Goal: Task Accomplishment & Management: Manage account settings

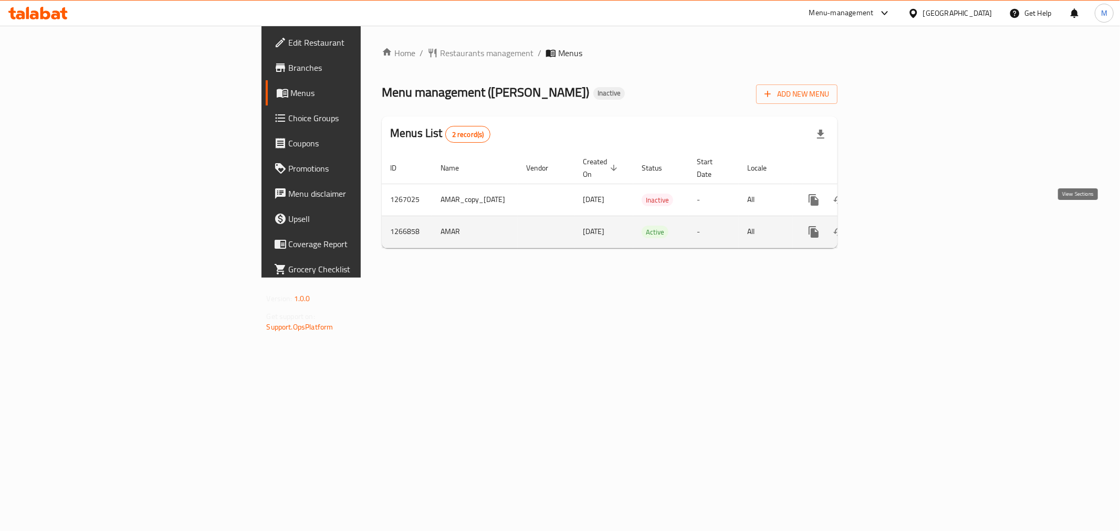
click at [896, 226] on icon "enhanced table" at bounding box center [889, 232] width 13 height 13
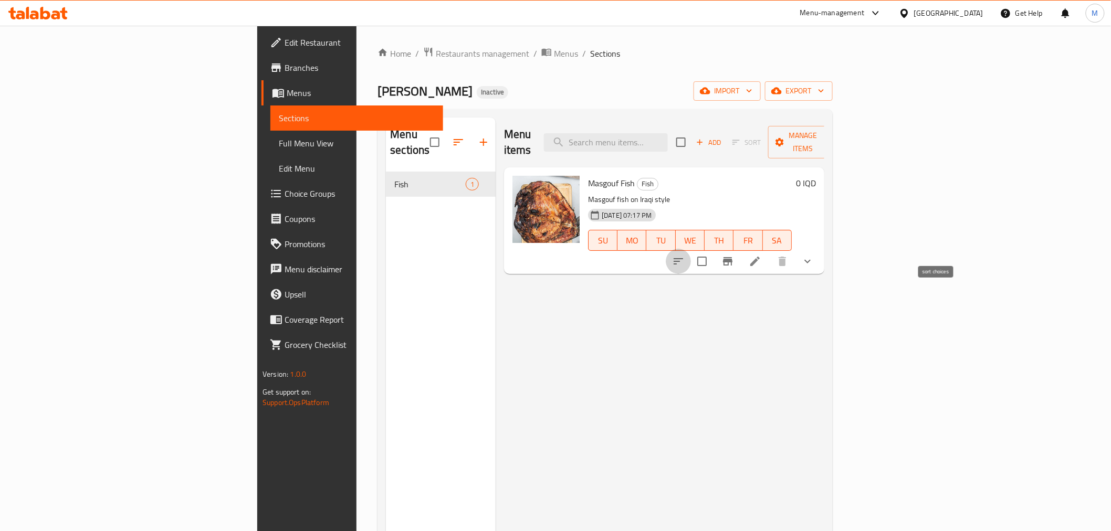
click at [685, 255] on icon "sort-choices" at bounding box center [678, 261] width 13 height 13
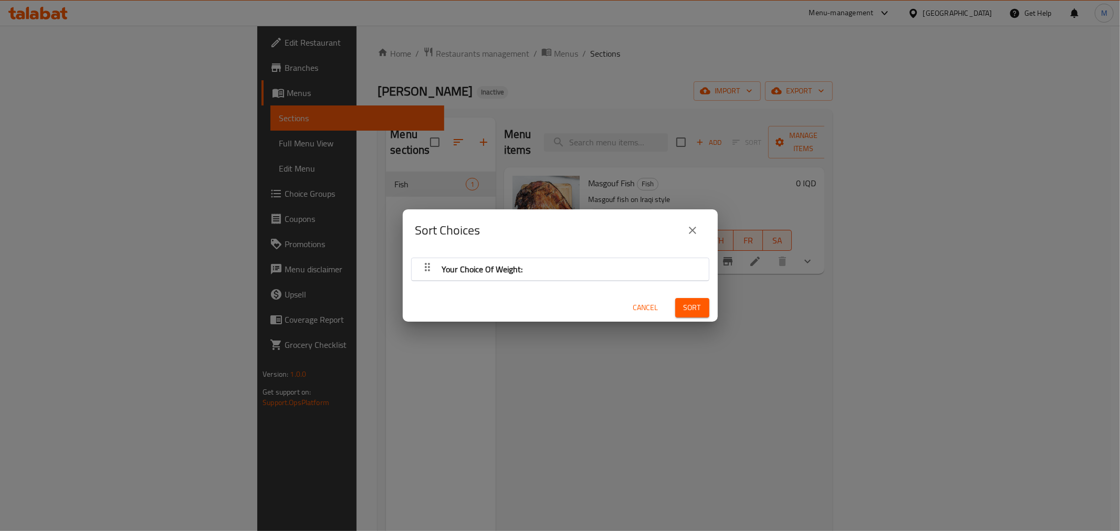
click at [580, 277] on div "Your Choice Of Weight:" at bounding box center [560, 269] width 287 height 25
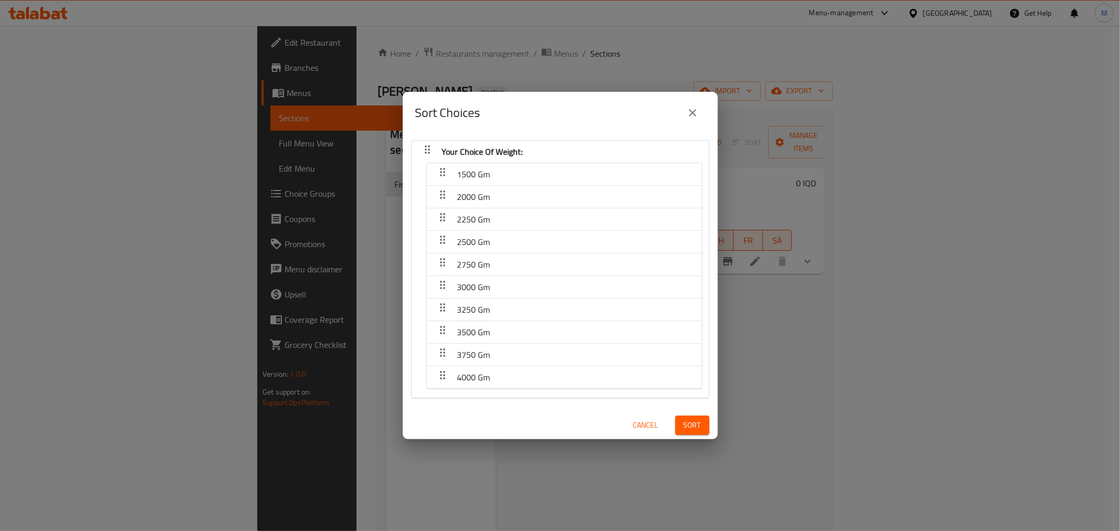
click at [574, 172] on div "1500 Gm" at bounding box center [564, 174] width 265 height 25
click at [695, 111] on icon "close" at bounding box center [692, 113] width 13 height 13
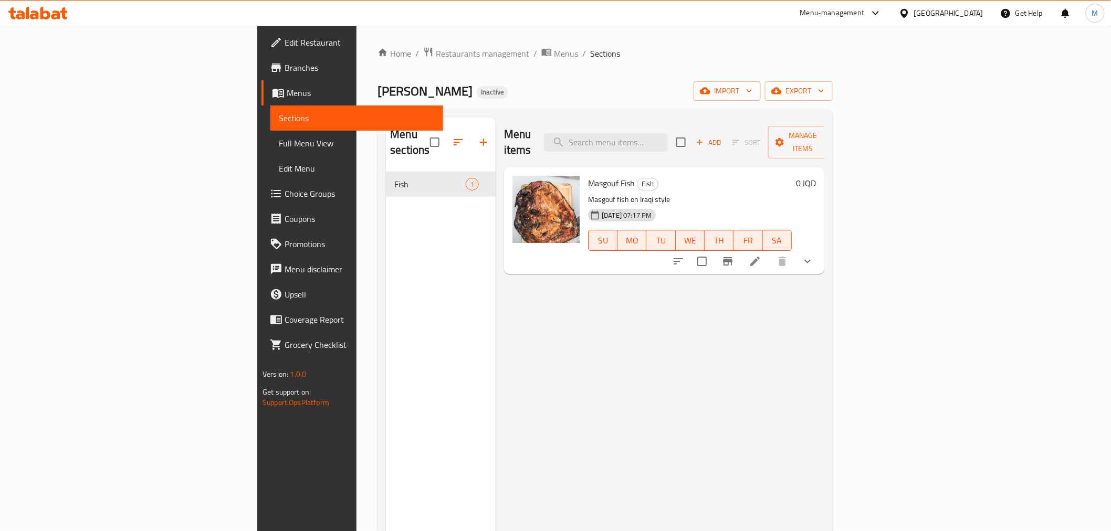
click at [760, 257] on icon at bounding box center [754, 261] width 9 height 9
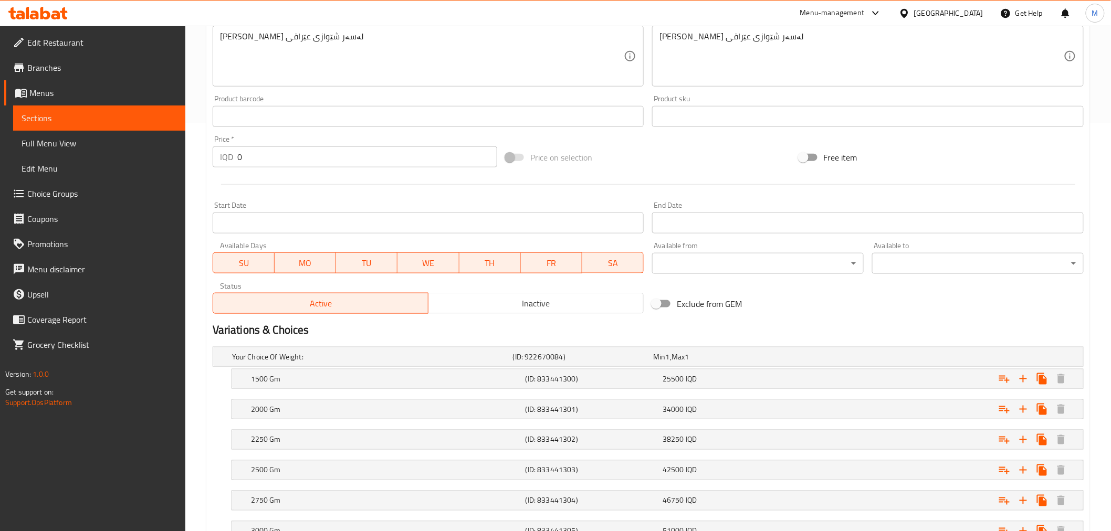
scroll to position [466, 0]
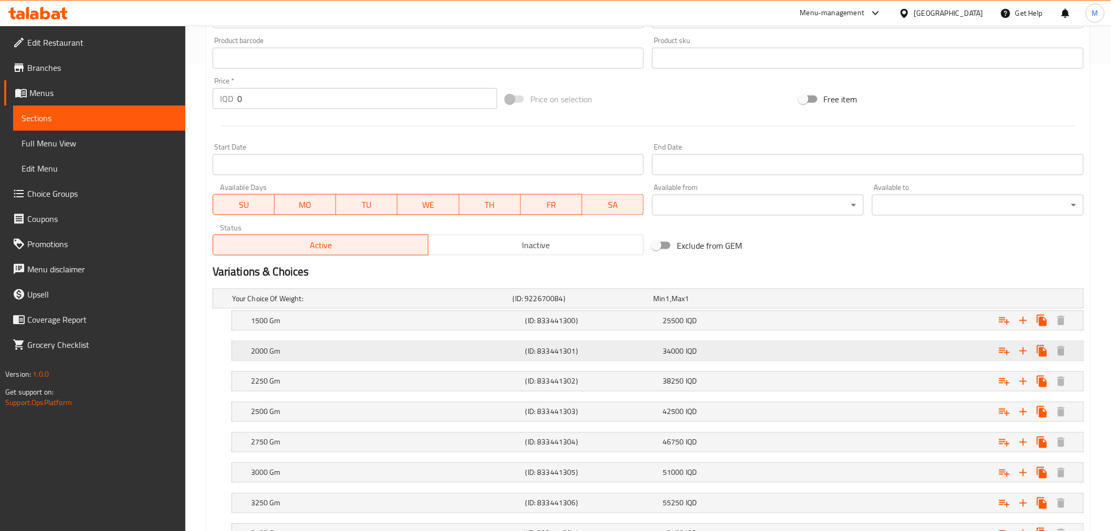
click at [682, 347] on span "34000" at bounding box center [673, 351] width 22 height 14
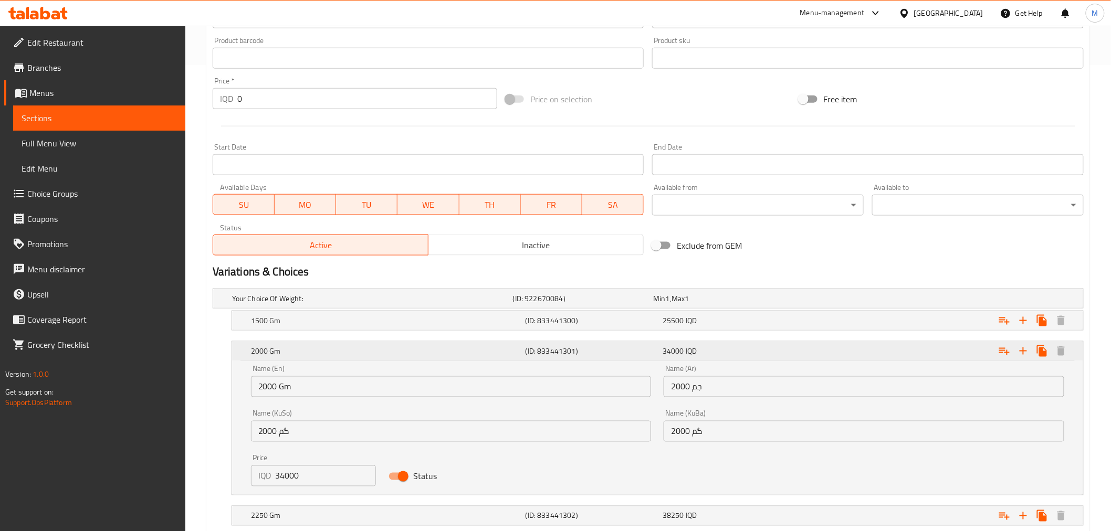
click at [682, 347] on span "34000" at bounding box center [673, 351] width 22 height 14
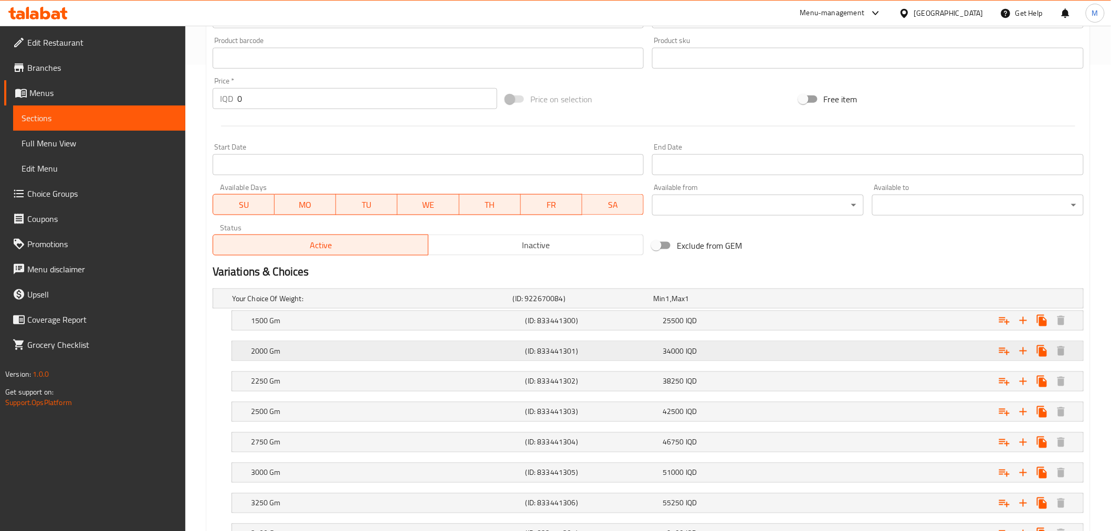
click at [682, 347] on span "34000" at bounding box center [673, 351] width 22 height 14
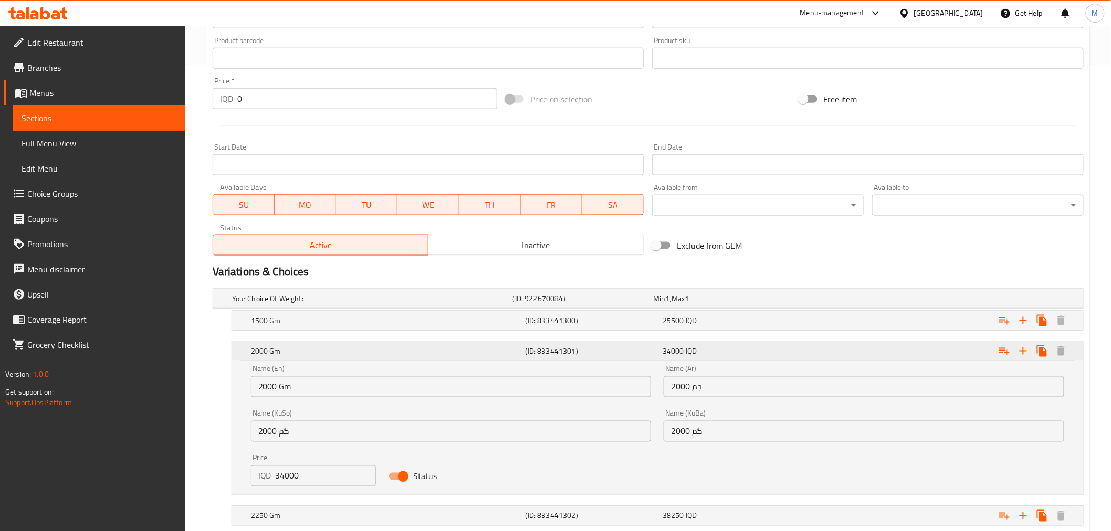
click at [682, 347] on span "34000" at bounding box center [673, 351] width 22 height 14
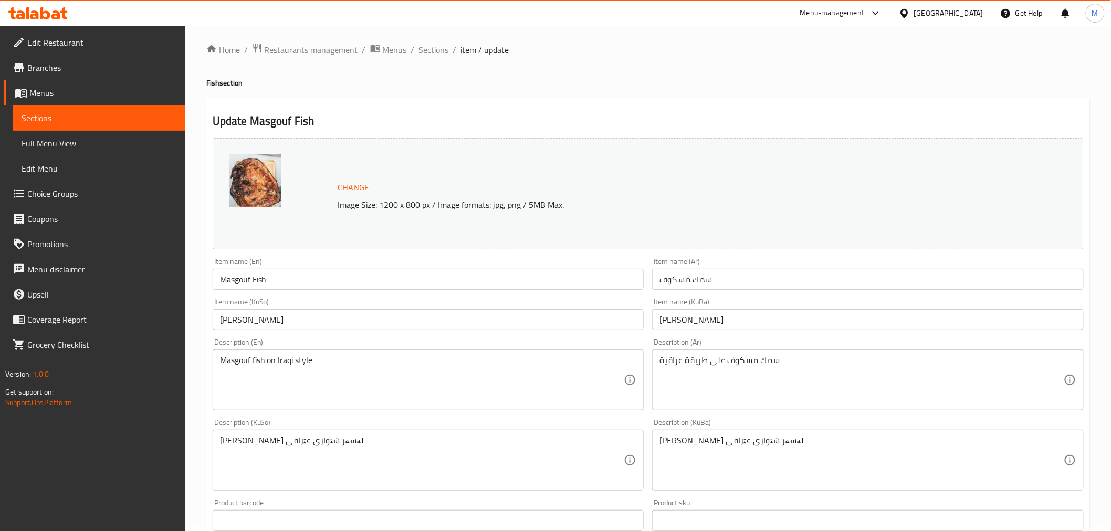
scroll to position [0, 0]
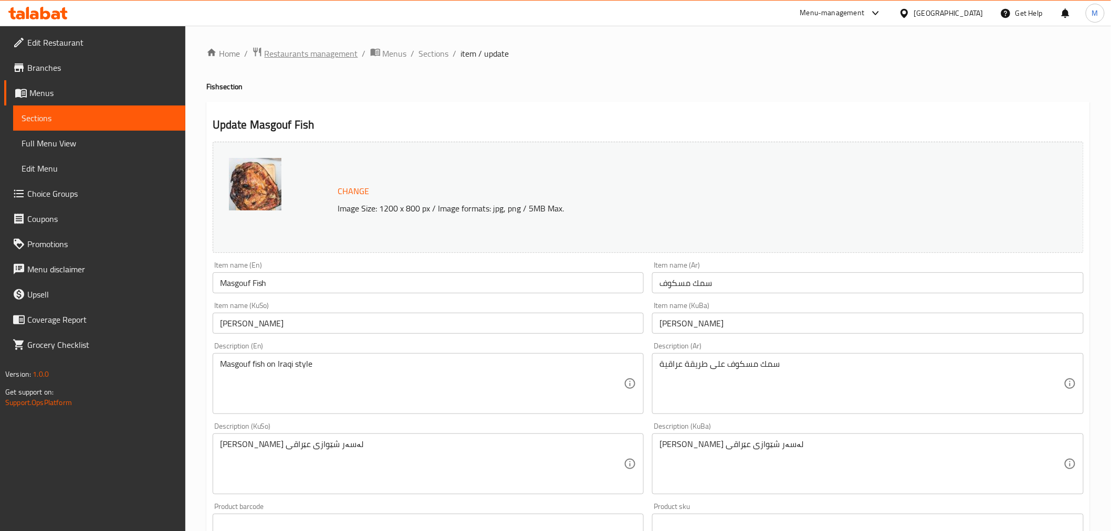
click at [344, 52] on span "Restaurants management" at bounding box center [311, 53] width 93 height 13
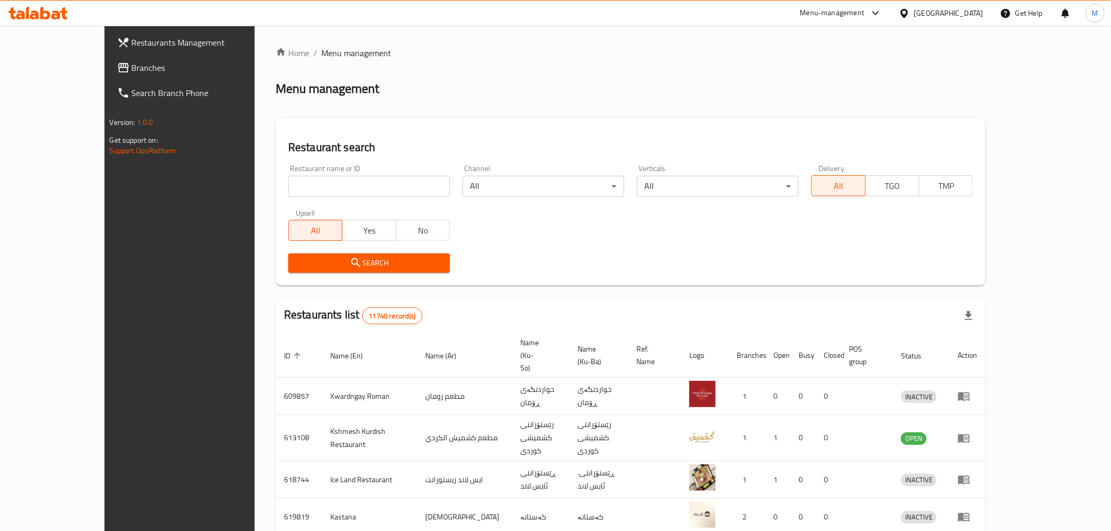
click at [353, 171] on div "Restaurant name or ID Restaurant name or ID" at bounding box center [369, 181] width 162 height 32
click at [353, 188] on input "search" at bounding box center [369, 186] width 162 height 21
drag, startPoint x: 250, startPoint y: 186, endPoint x: 332, endPoint y: 175, distance: 82.1
click at [331, 176] on input "Better Burger" at bounding box center [369, 186] width 162 height 21
type input "Better di"
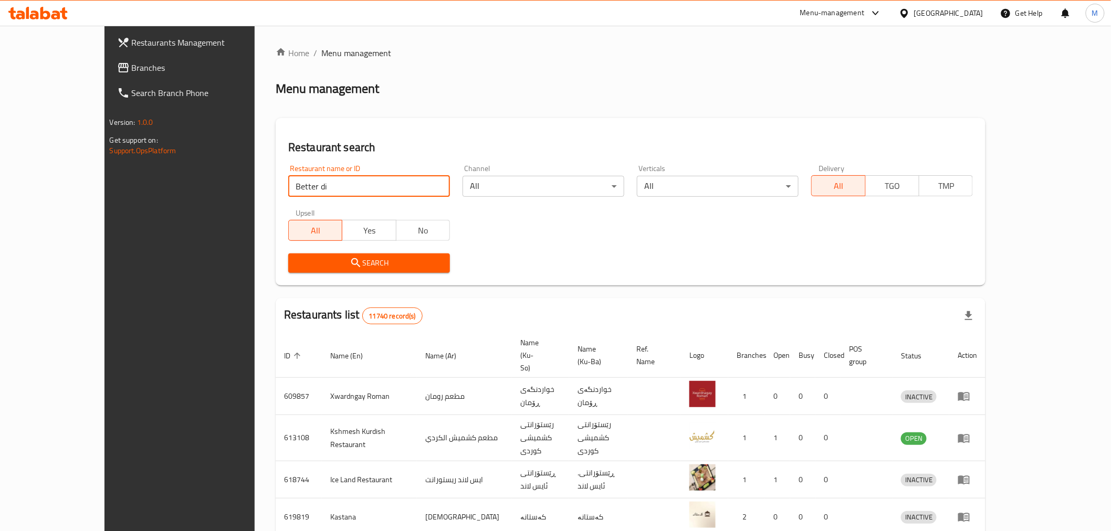
click button "Search" at bounding box center [369, 263] width 162 height 19
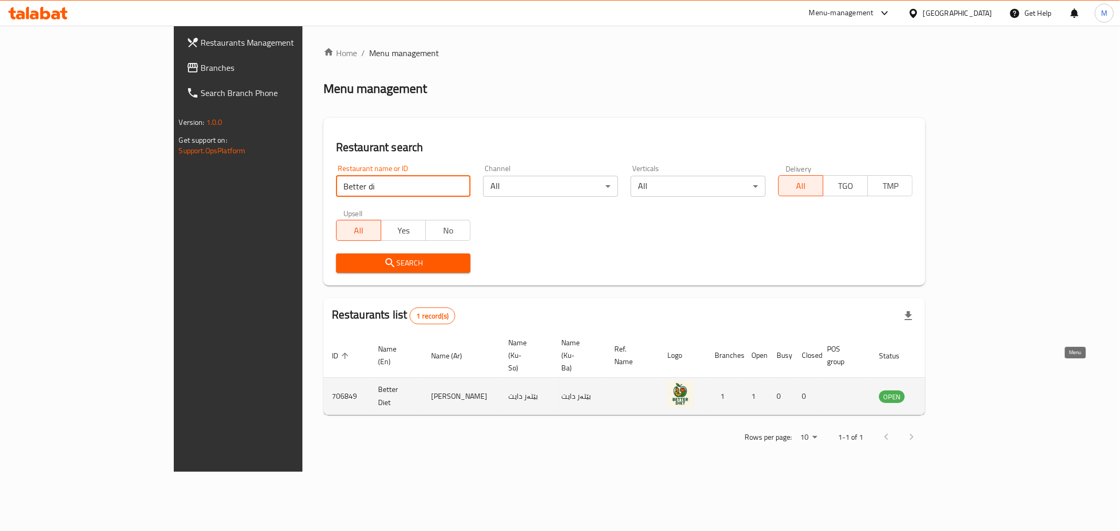
click at [946, 390] on icon "enhanced table" at bounding box center [940, 396] width 13 height 13
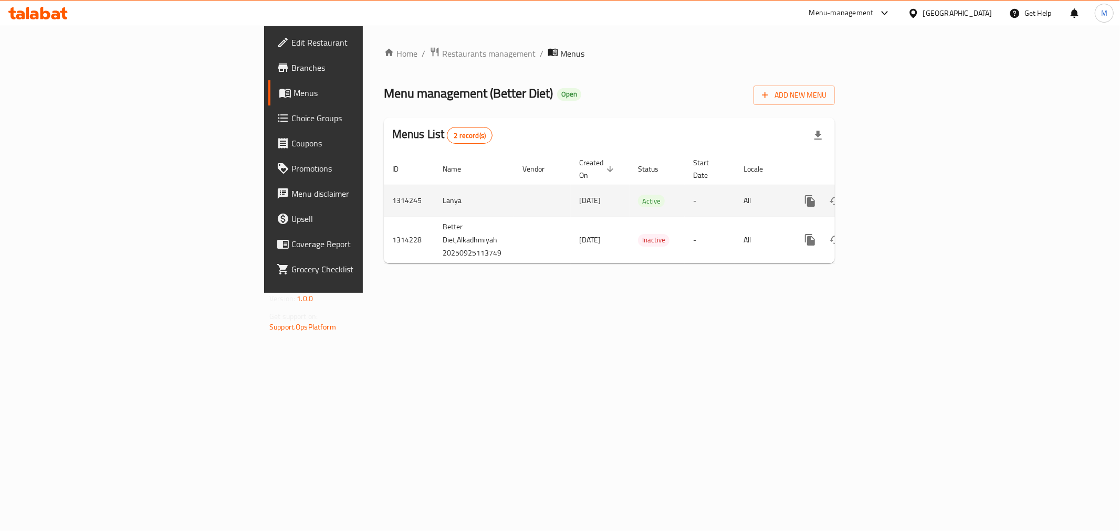
click at [892, 195] on icon "enhanced table" at bounding box center [885, 201] width 13 height 13
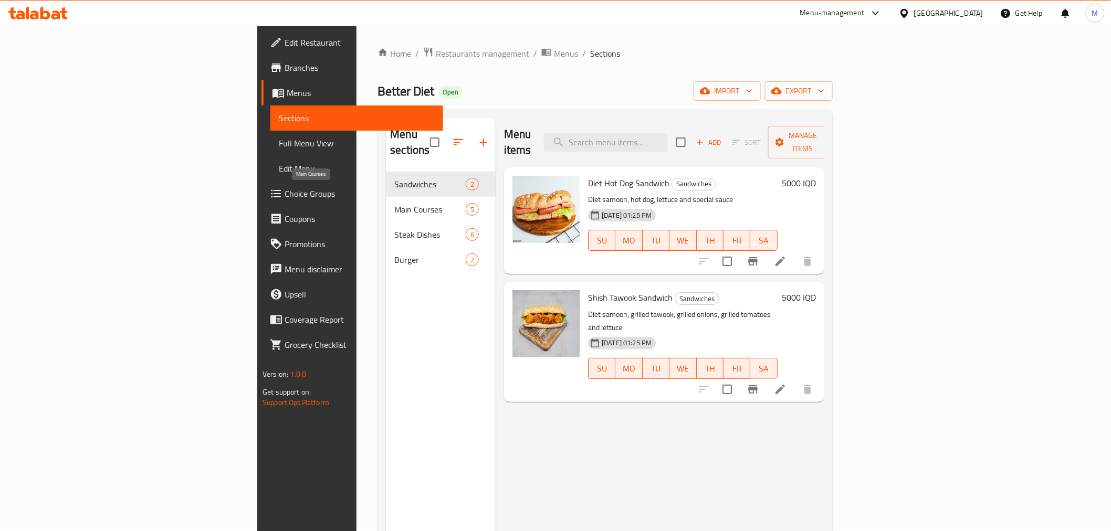
click at [394, 203] on span "Main Courses" at bounding box center [429, 209] width 71 height 13
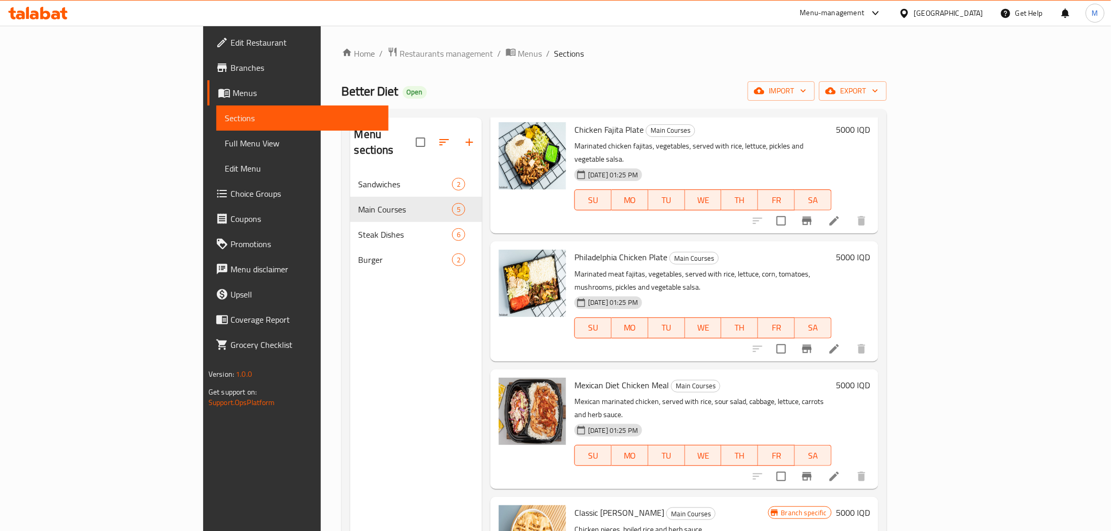
scroll to position [58, 0]
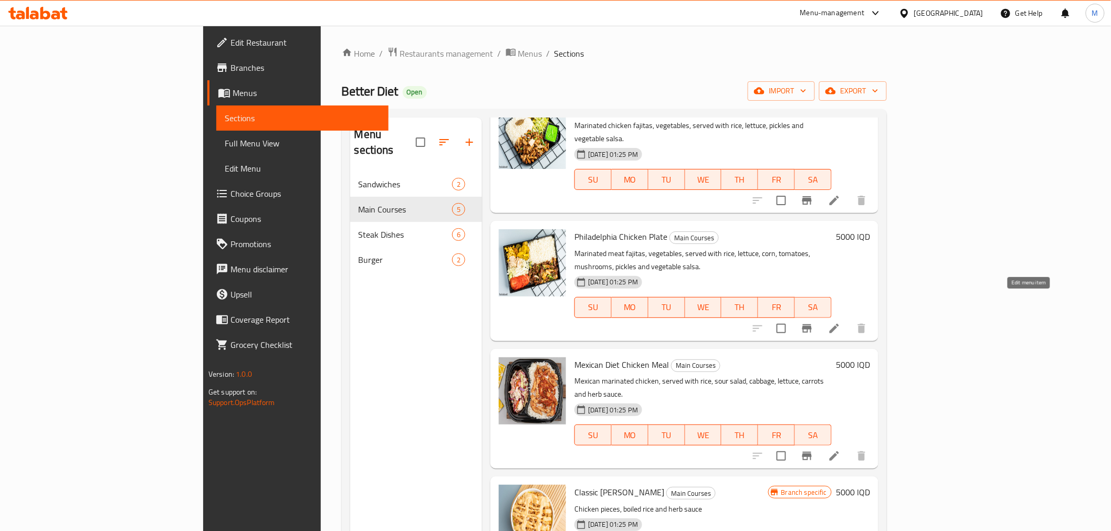
click at [840, 322] on icon at bounding box center [834, 328] width 13 height 13
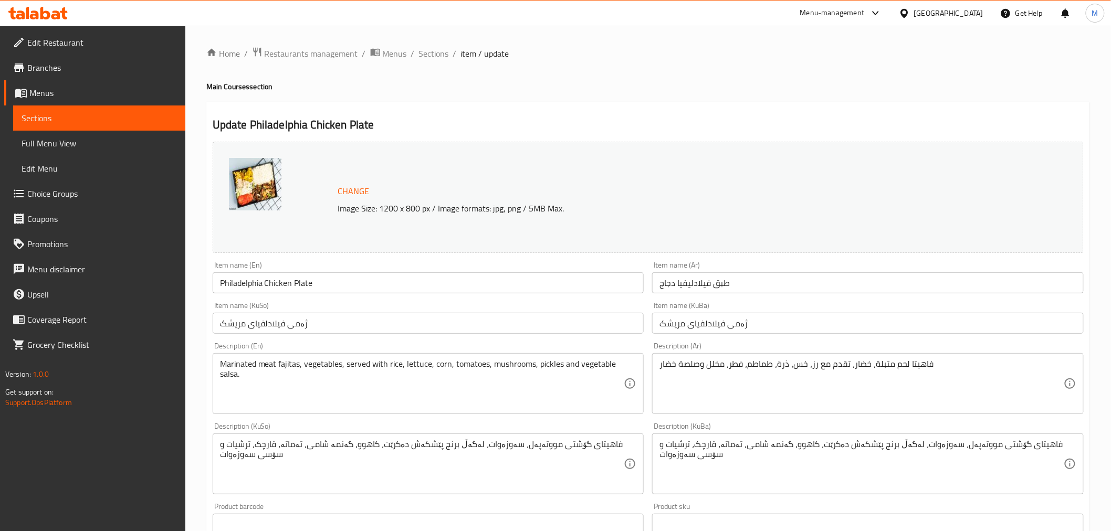
click at [286, 282] on input "Philadelphia Chicken Plate" at bounding box center [429, 282] width 432 height 21
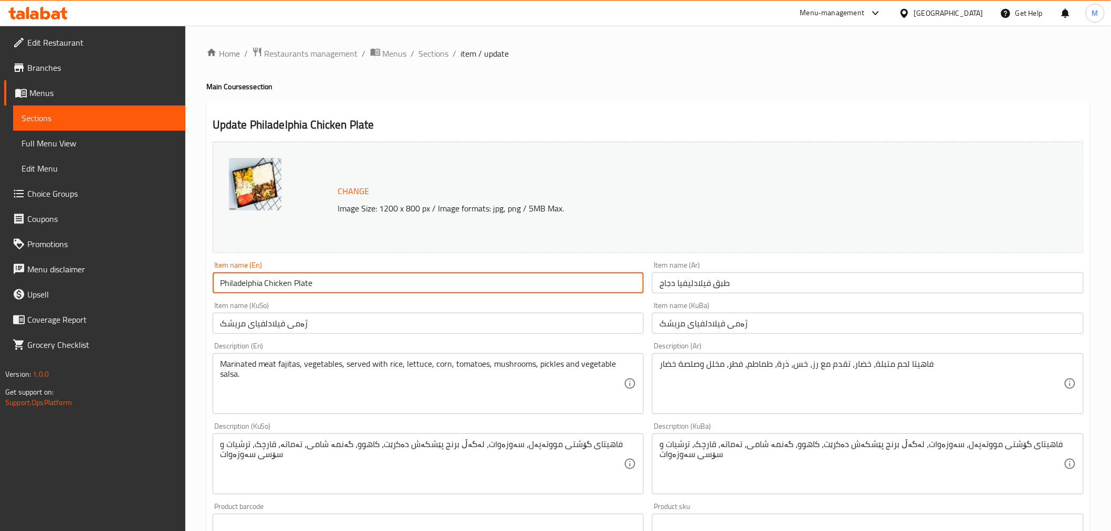
click at [286, 282] on input "Philadelphia Chicken Plate" at bounding box center [429, 282] width 432 height 21
type input "Philadelphia Meat Plate"
click at [667, 277] on input "طبق فيلادليفيا دجاج" at bounding box center [868, 282] width 432 height 21
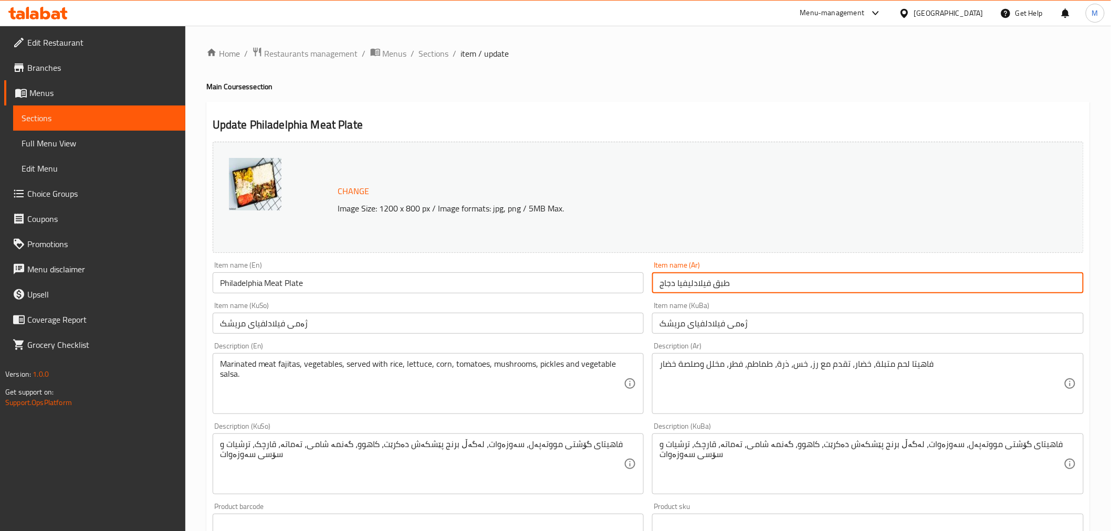
click at [667, 277] on input "طبق فيلادليفيا دجاج" at bounding box center [868, 282] width 432 height 21
type input "طبق فيلادليفيا لحم"
click at [228, 326] on input "ژەمی فیلادلفیای مریشک" at bounding box center [429, 323] width 432 height 21
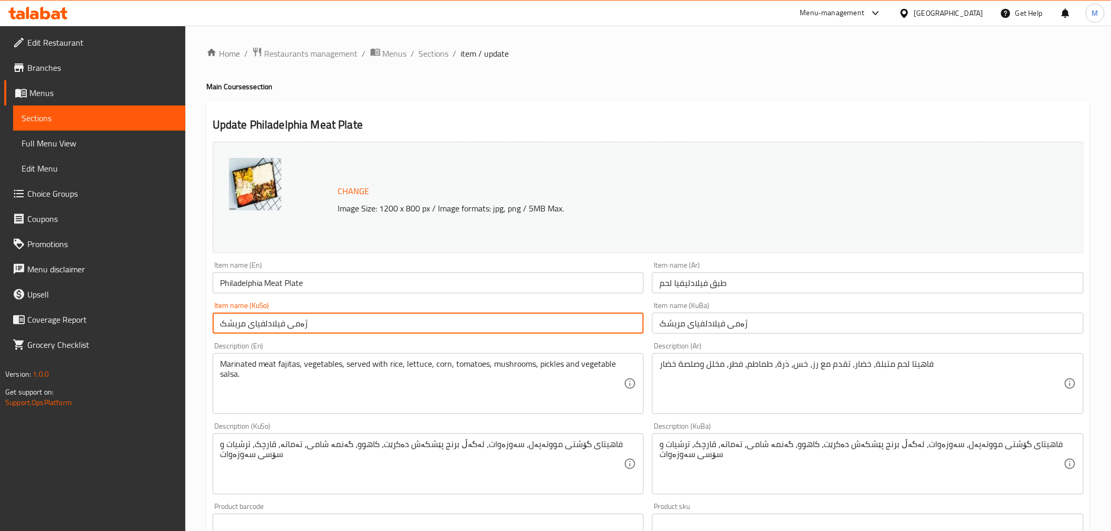
click at [228, 326] on input "ژەمی فیلادلفیای مریشک" at bounding box center [429, 323] width 432 height 21
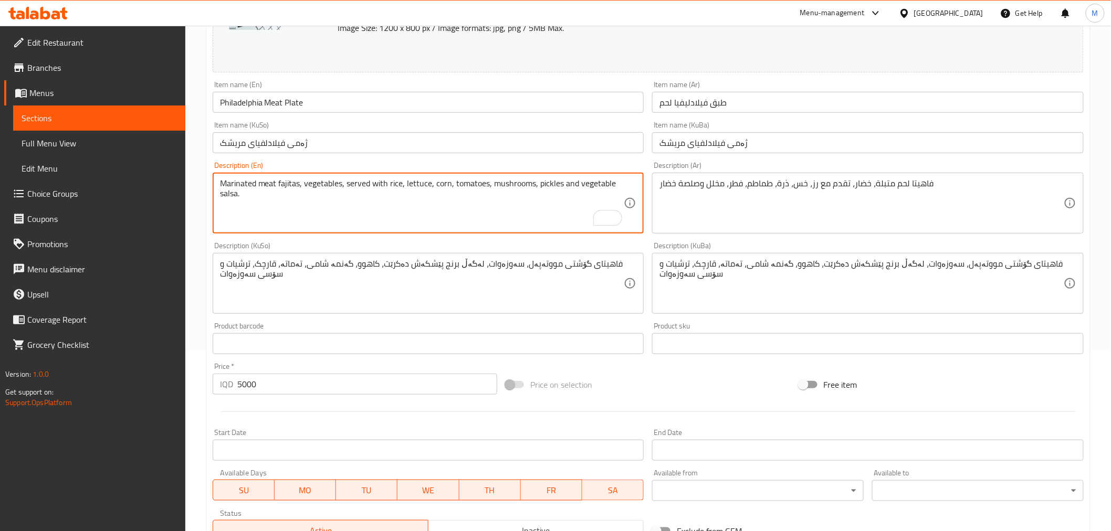
scroll to position [344, 0]
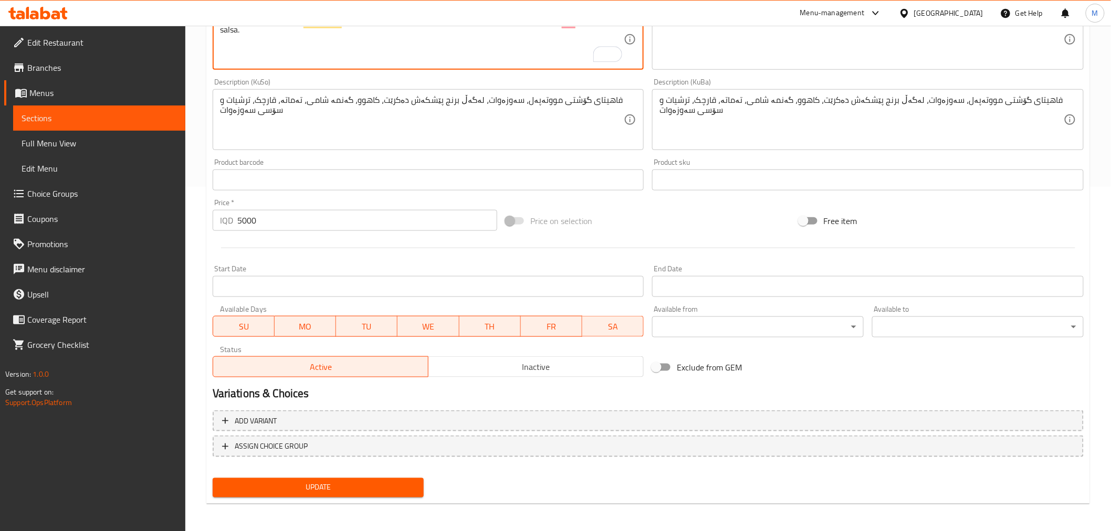
click at [350, 490] on span "Update" at bounding box center [318, 487] width 195 height 13
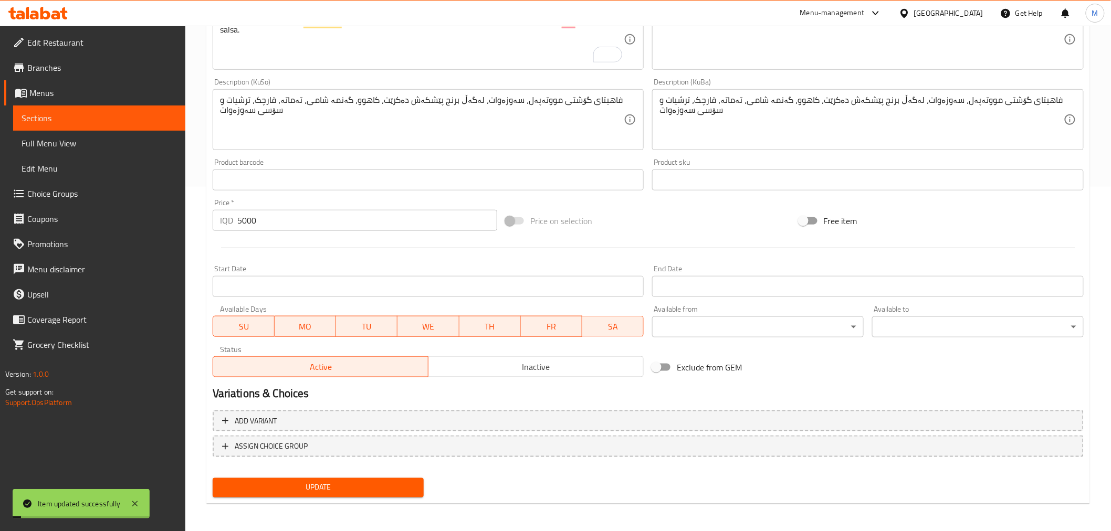
click at [350, 490] on span "Update" at bounding box center [318, 487] width 195 height 13
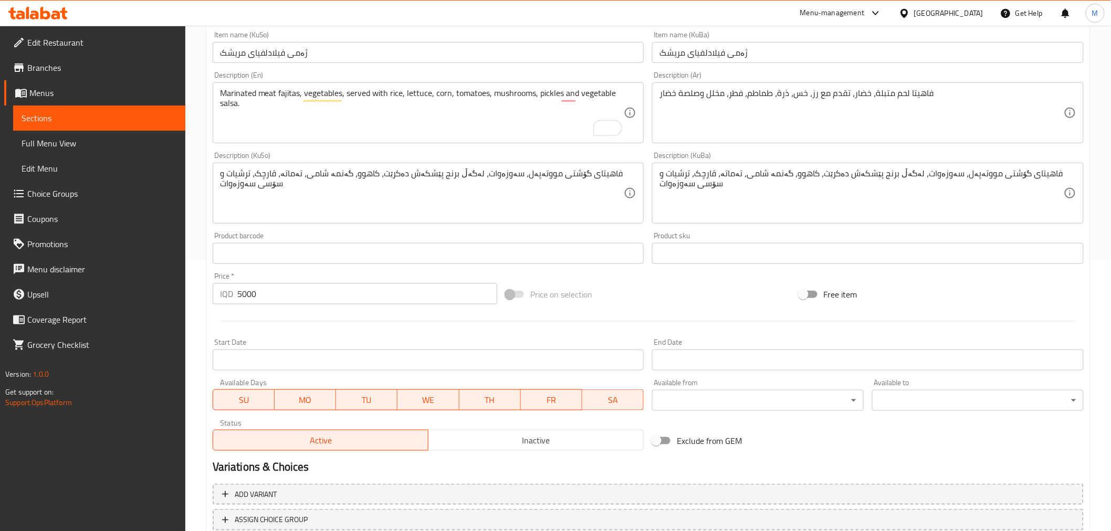
scroll to position [53, 0]
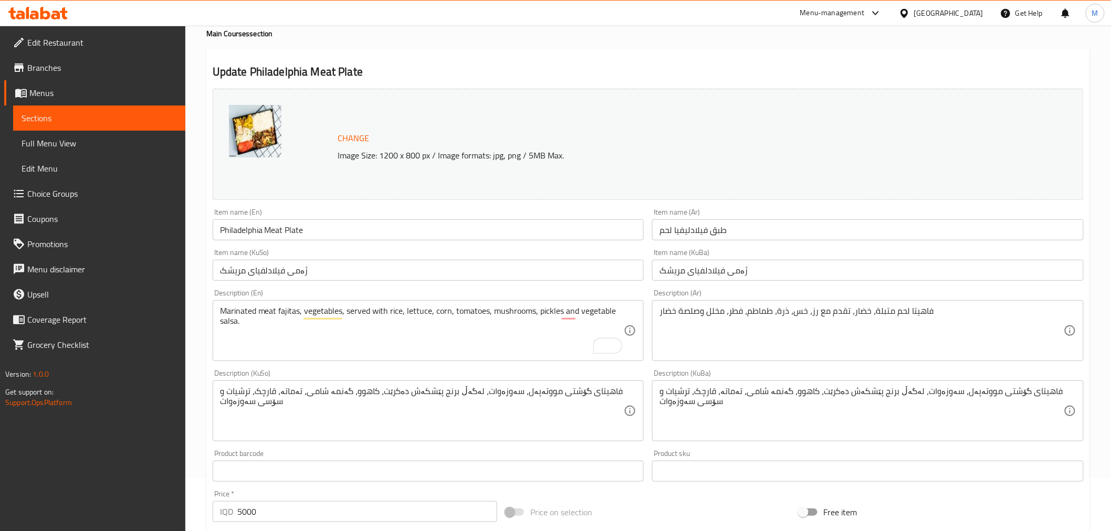
click at [43, 19] on icon at bounding box center [37, 13] width 59 height 13
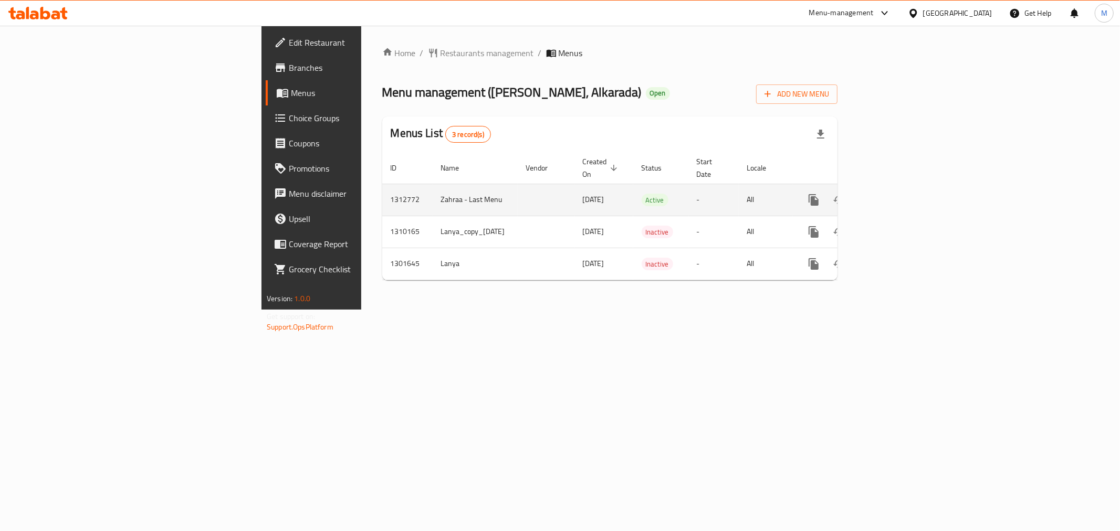
click at [902, 187] on link "enhanced table" at bounding box center [889, 199] width 25 height 25
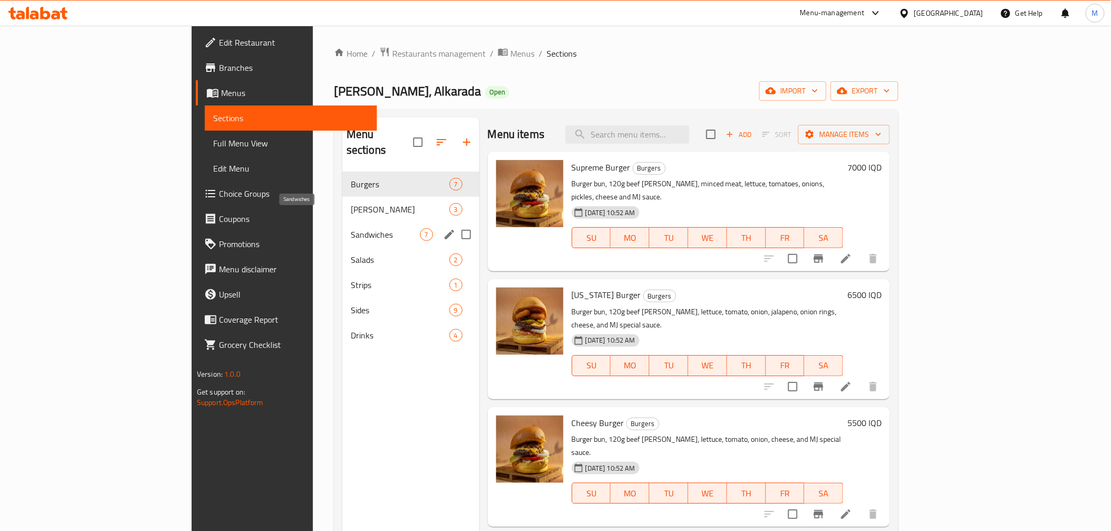
click at [351, 228] on span "Sandwiches" at bounding box center [385, 234] width 69 height 13
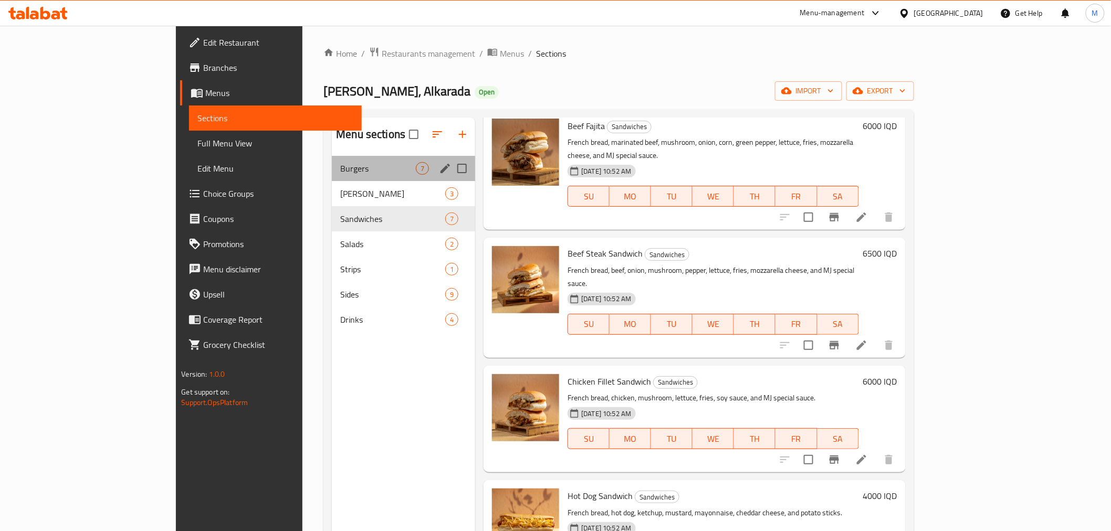
click at [332, 175] on div "Burgers 7" at bounding box center [403, 168] width 143 height 25
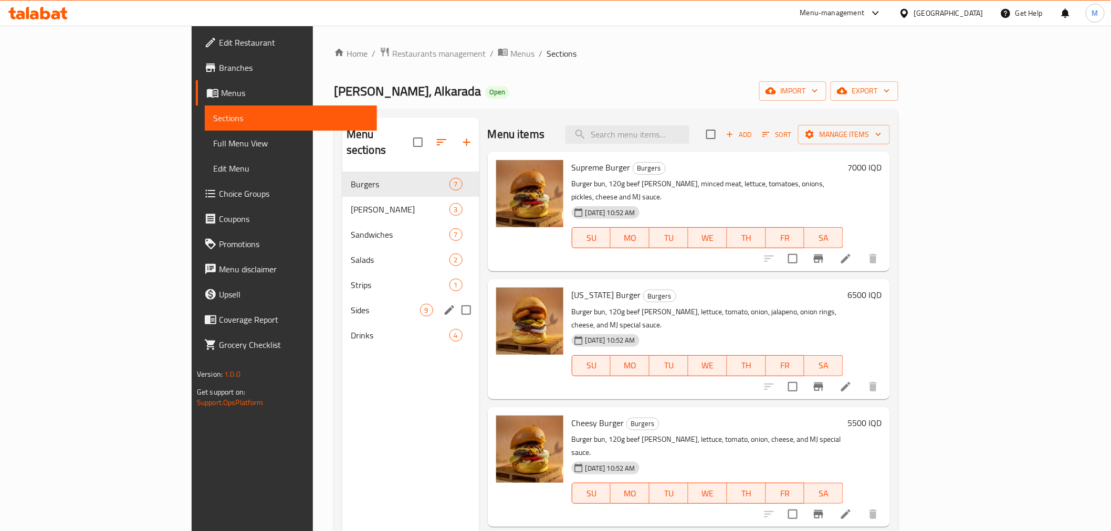
click at [342, 298] on div "Sides 9" at bounding box center [410, 310] width 137 height 25
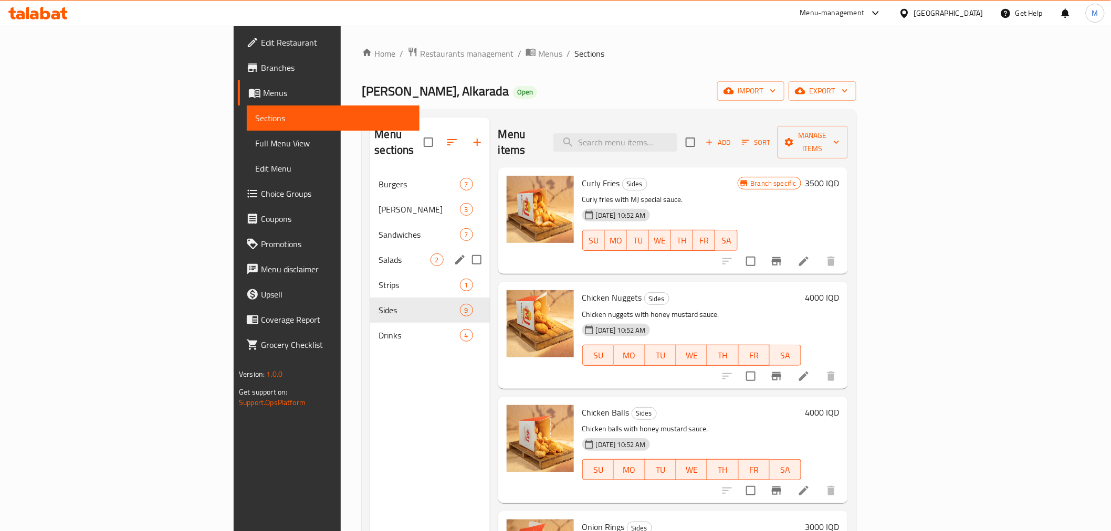
click at [370, 252] on div "Salads 2" at bounding box center [429, 259] width 119 height 25
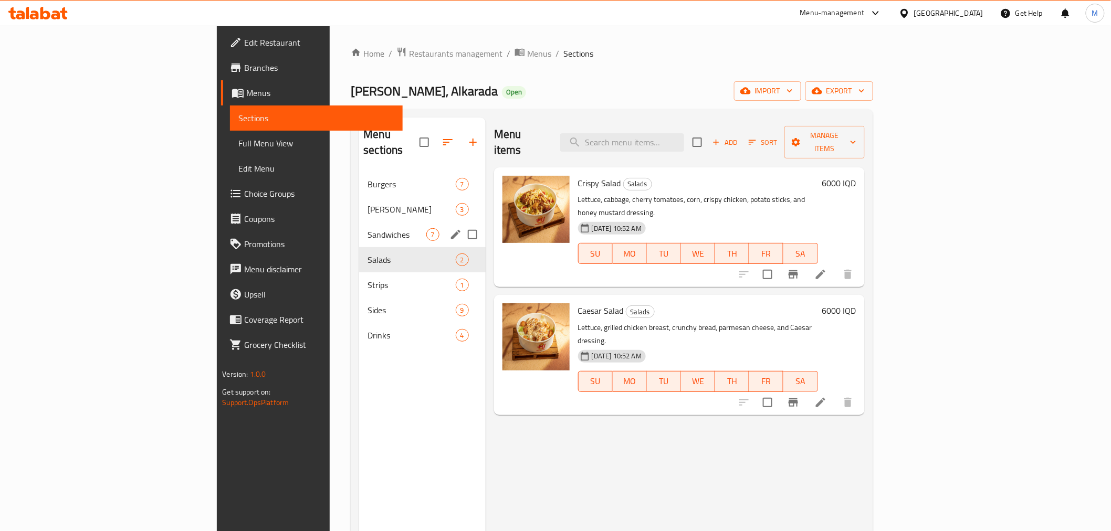
click at [359, 227] on div "Sandwiches 7" at bounding box center [422, 234] width 127 height 25
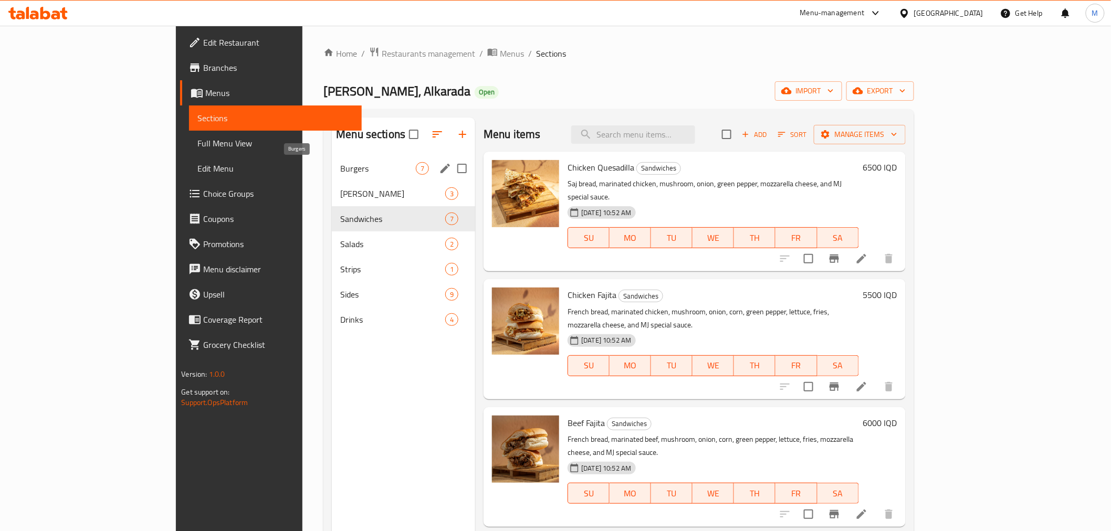
click at [340, 174] on span "Burgers" at bounding box center [378, 168] width 76 height 13
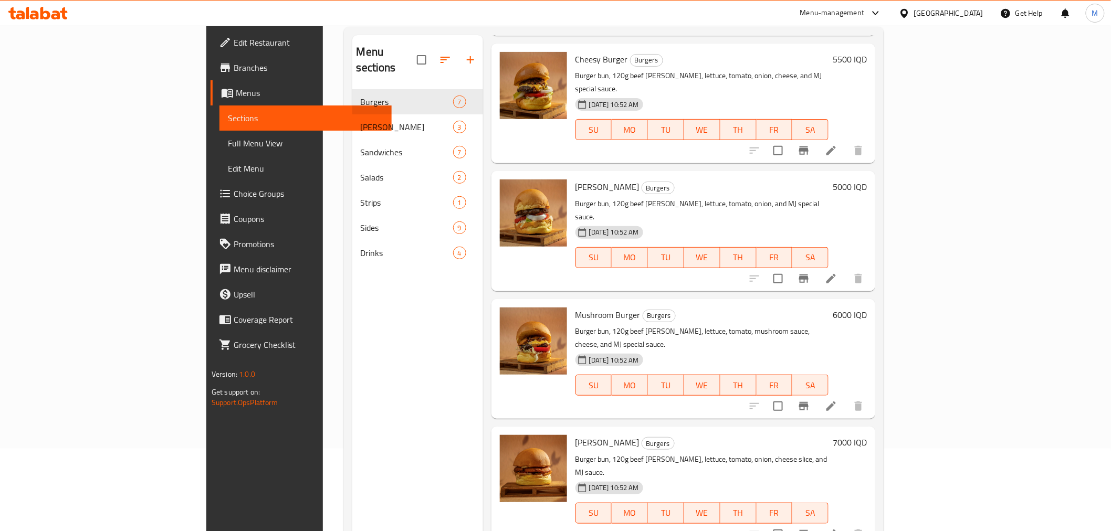
scroll to position [147, 0]
